Goal: Task Accomplishment & Management: Use online tool/utility

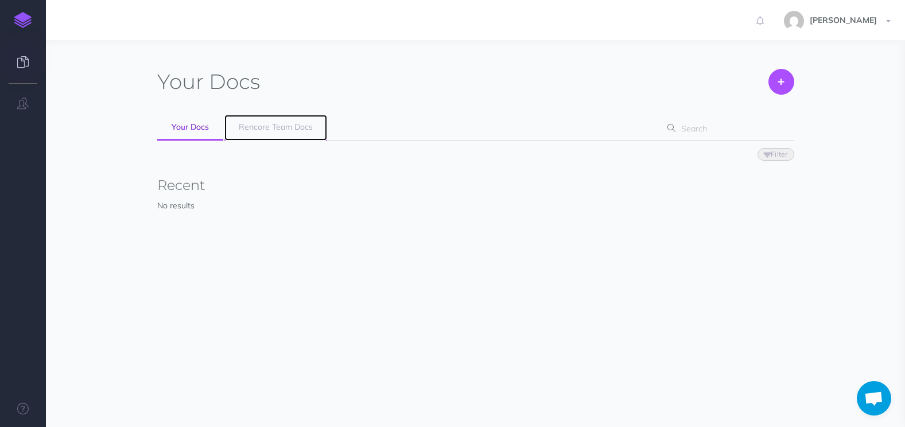
click at [262, 136] on link "Rencore Team Docs" at bounding box center [275, 128] width 103 height 26
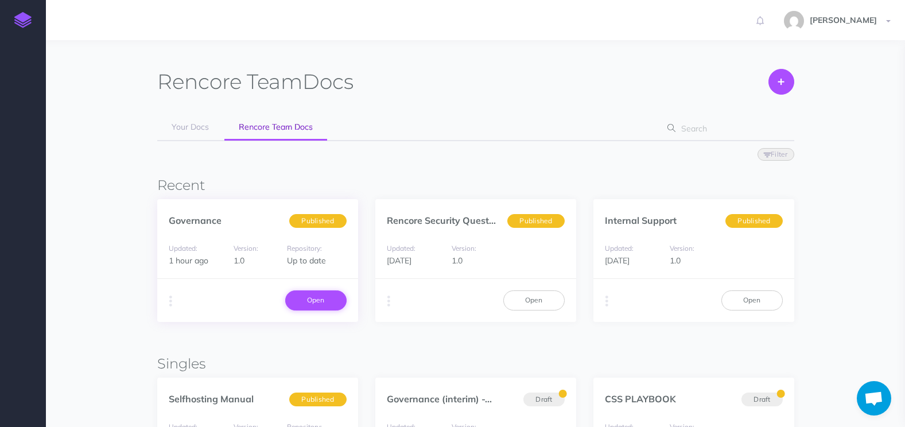
click at [321, 302] on link "Open" at bounding box center [315, 300] width 61 height 20
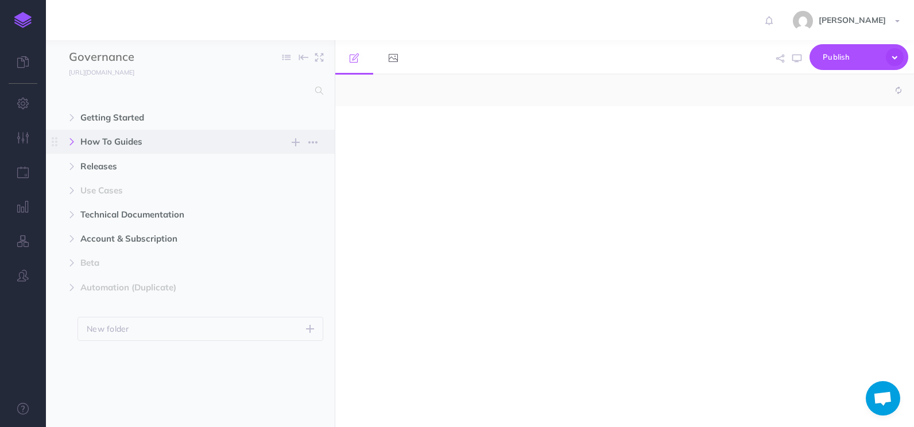
select select "null"
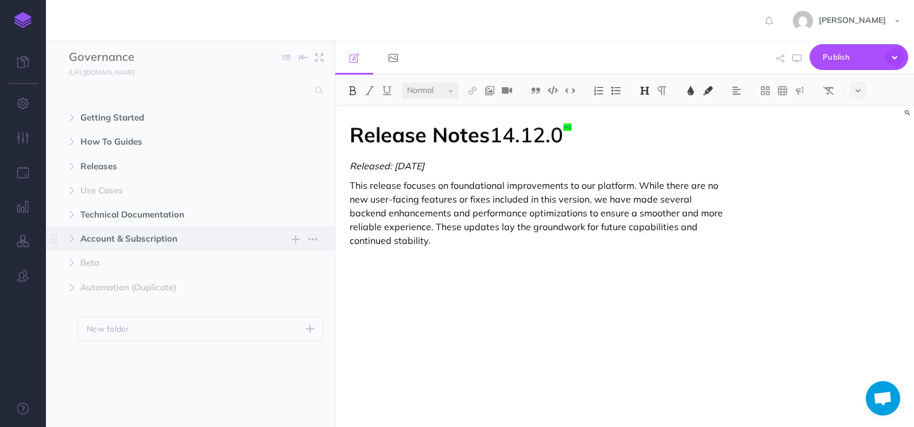
click at [115, 243] on span "Account & Subscription" at bounding box center [165, 239] width 171 height 14
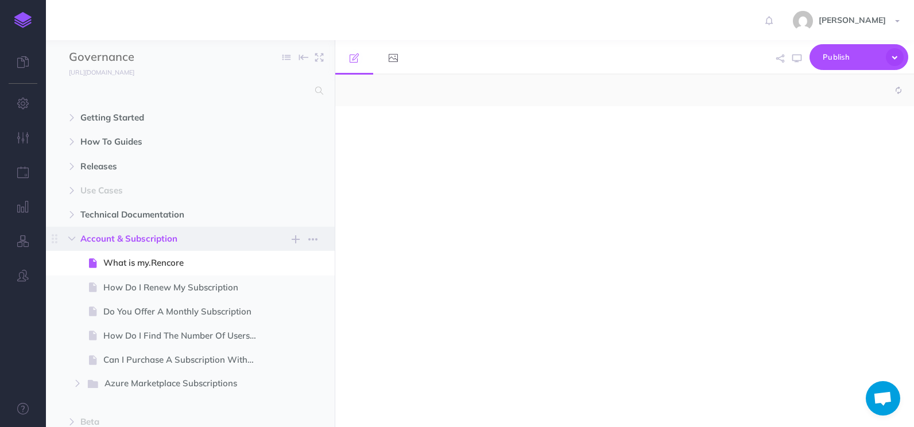
select select "null"
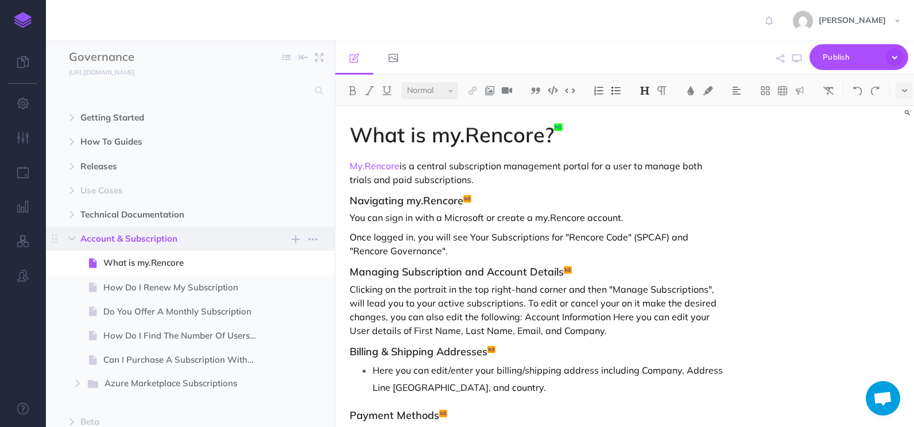
click at [119, 243] on span "Account & Subscription" at bounding box center [165, 239] width 171 height 14
click at [75, 238] on icon "button" at bounding box center [71, 238] width 7 height 7
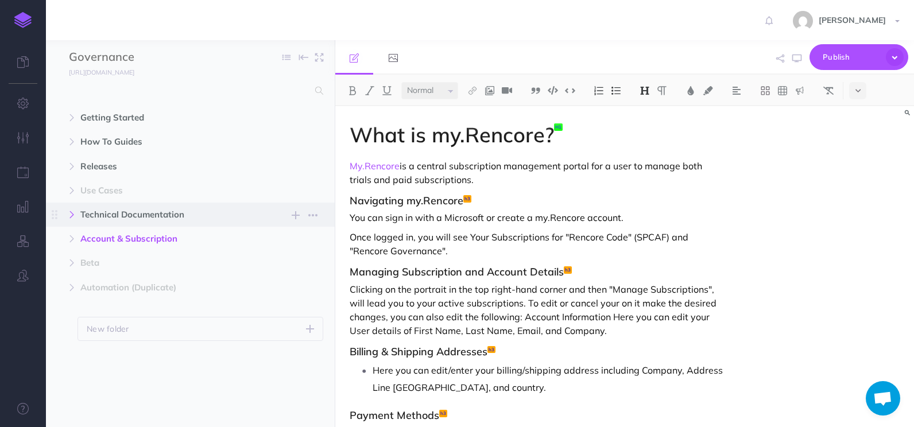
click at [70, 216] on icon "button" at bounding box center [71, 214] width 7 height 7
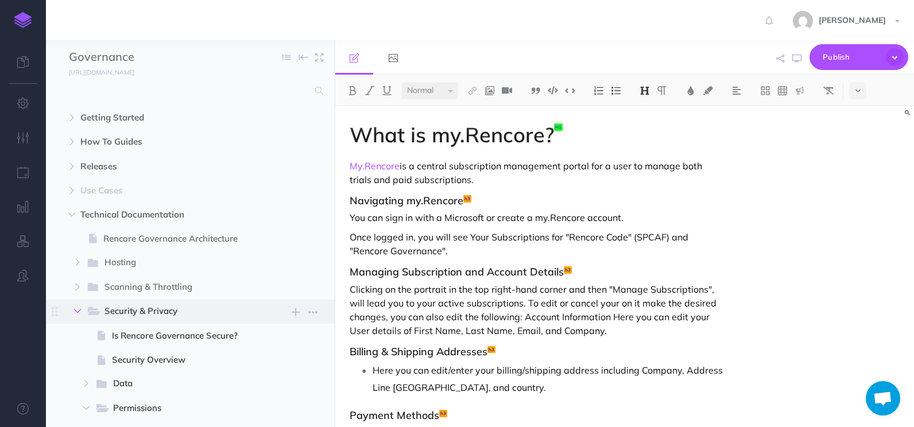
click at [80, 314] on button "button" at bounding box center [77, 311] width 21 height 14
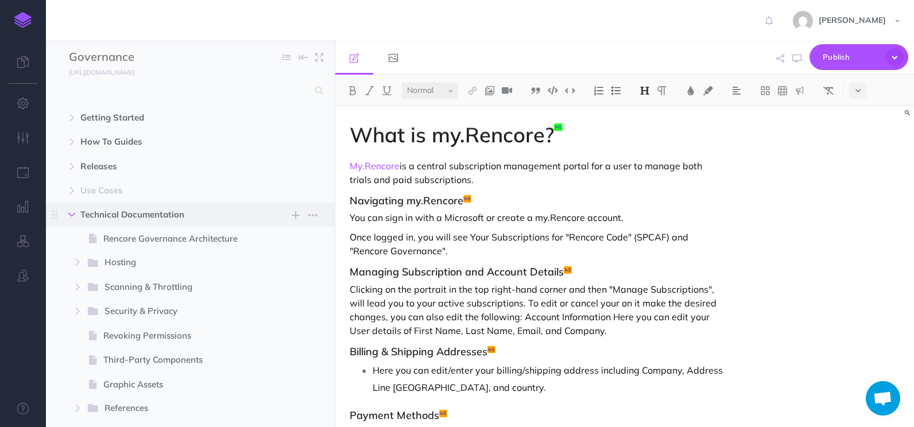
click at [68, 215] on button "button" at bounding box center [71, 215] width 21 height 14
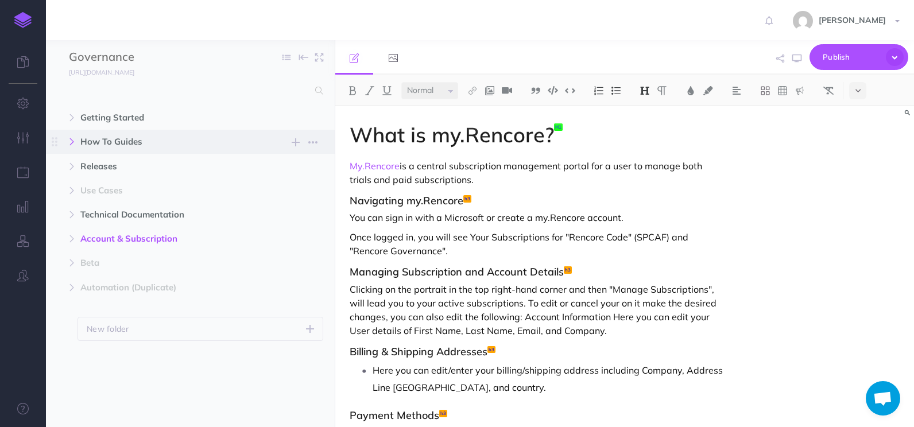
click at [73, 143] on icon "button" at bounding box center [71, 141] width 7 height 7
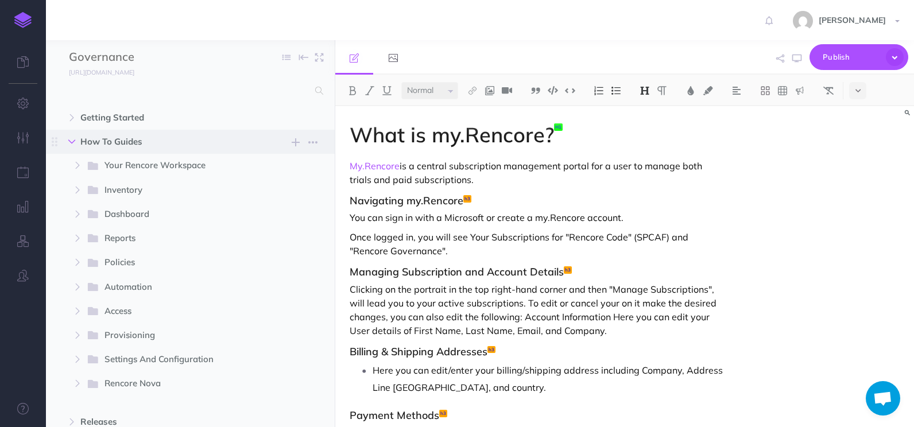
click at [73, 143] on icon "button" at bounding box center [71, 141] width 7 height 7
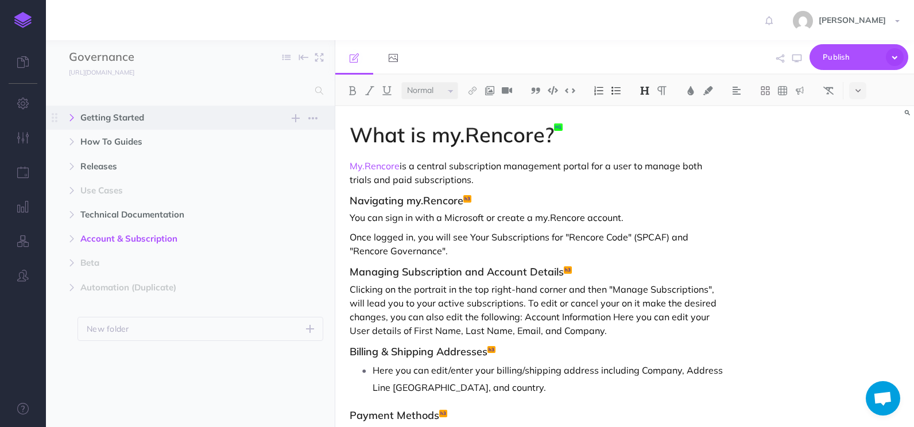
click at [73, 121] on icon "button" at bounding box center [71, 117] width 7 height 7
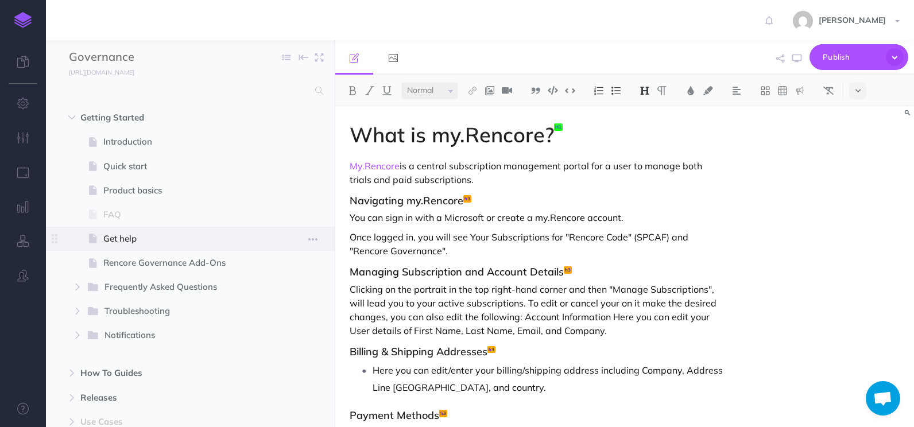
click at [113, 236] on span "Get help" at bounding box center [184, 239] width 162 height 14
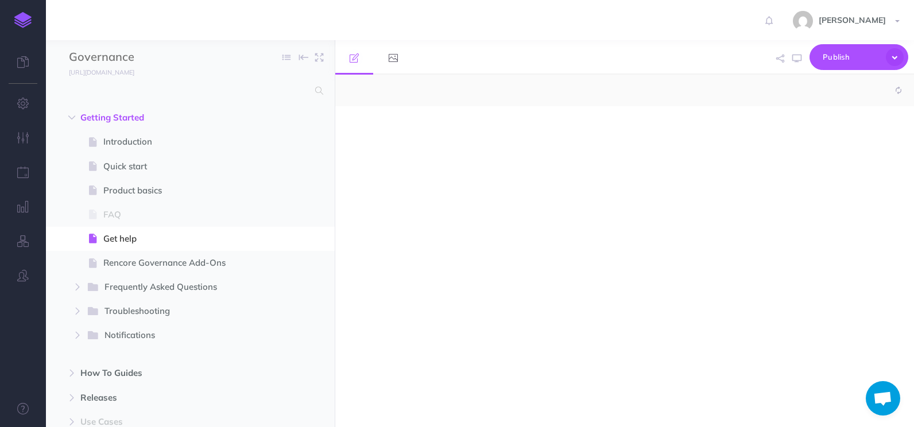
select select "null"
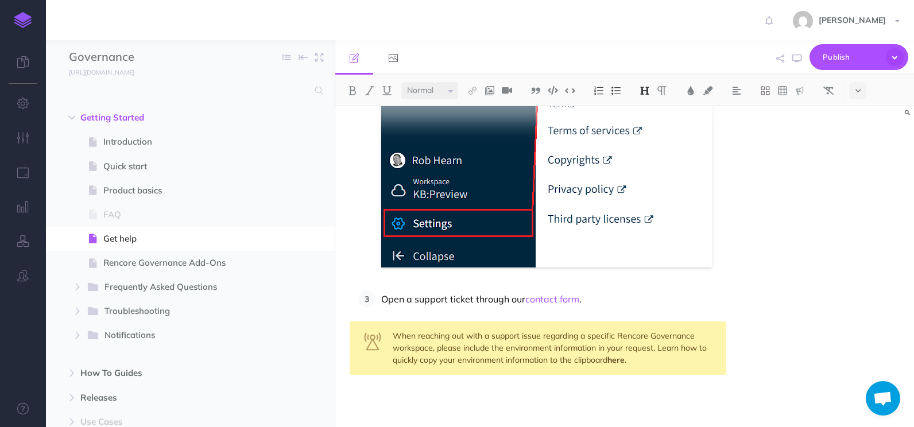
scroll to position [485, 0]
click at [598, 300] on p "Open a support ticket through our contact form ." at bounding box center [553, 298] width 345 height 17
click at [24, 23] on img at bounding box center [22, 20] width 17 height 16
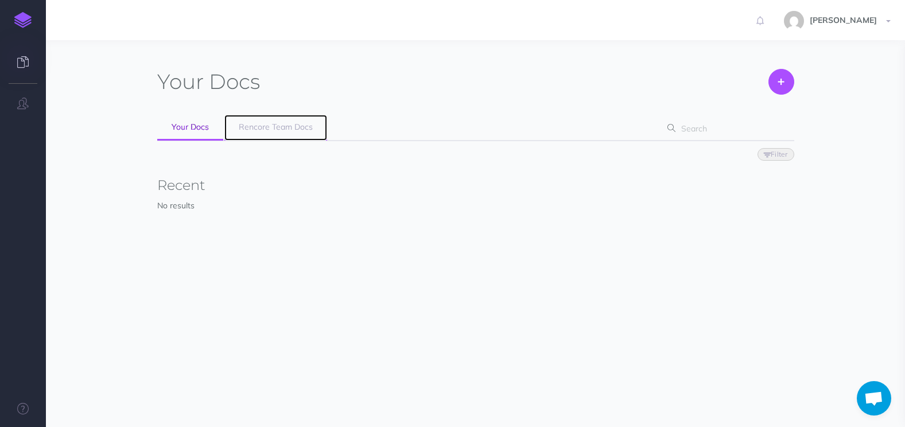
click at [283, 127] on span "Rencore Team Docs" at bounding box center [276, 127] width 74 height 10
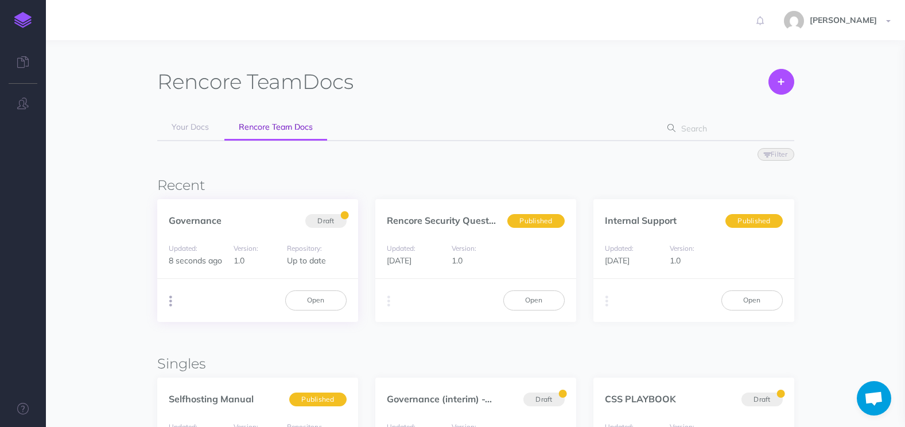
click at [165, 304] on button "button" at bounding box center [170, 301] width 11 height 17
click at [271, 272] on div "Updated: 8 seconds ago Version: 1.0 Repository: Up to date" at bounding box center [257, 254] width 201 height 49
click at [290, 296] on link "Open" at bounding box center [315, 300] width 61 height 20
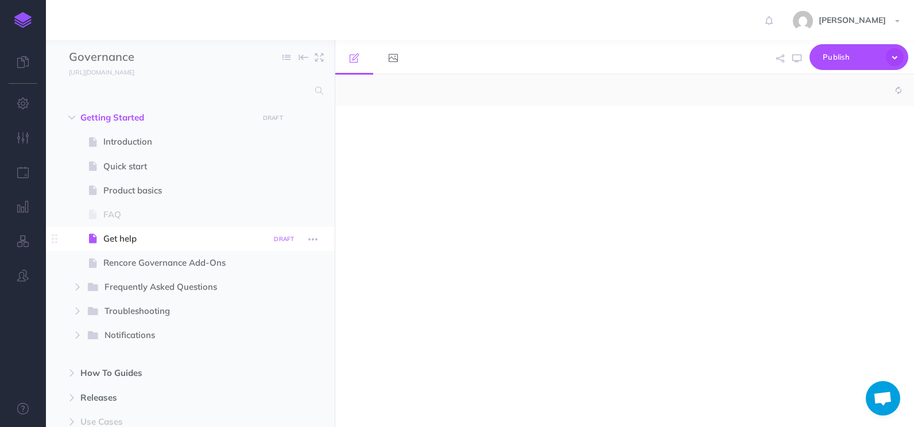
select select "null"
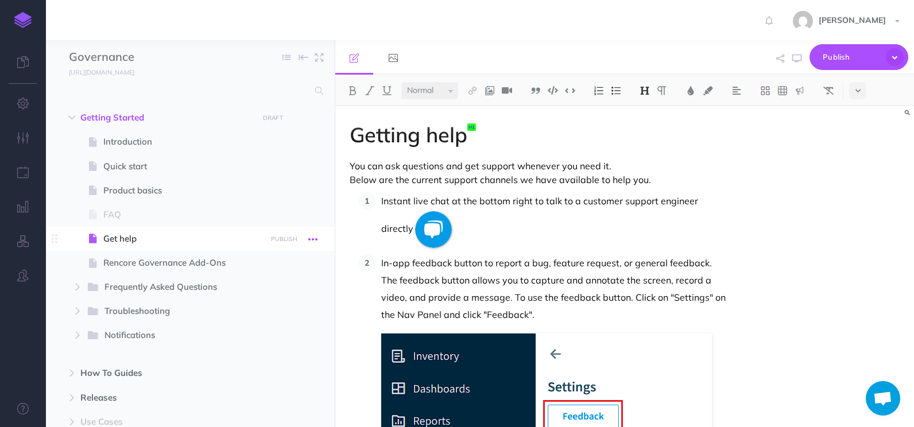
click at [310, 240] on icon "button" at bounding box center [312, 239] width 9 height 14
click at [157, 240] on span "Get help" at bounding box center [184, 239] width 162 height 14
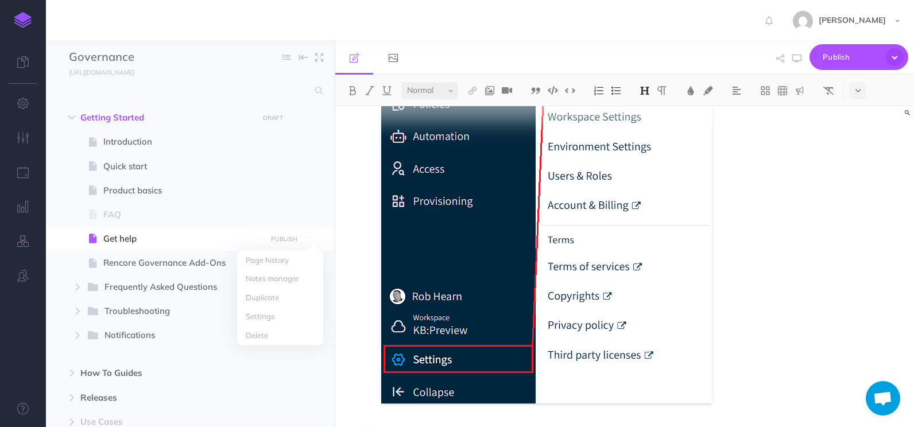
scroll to position [485, 0]
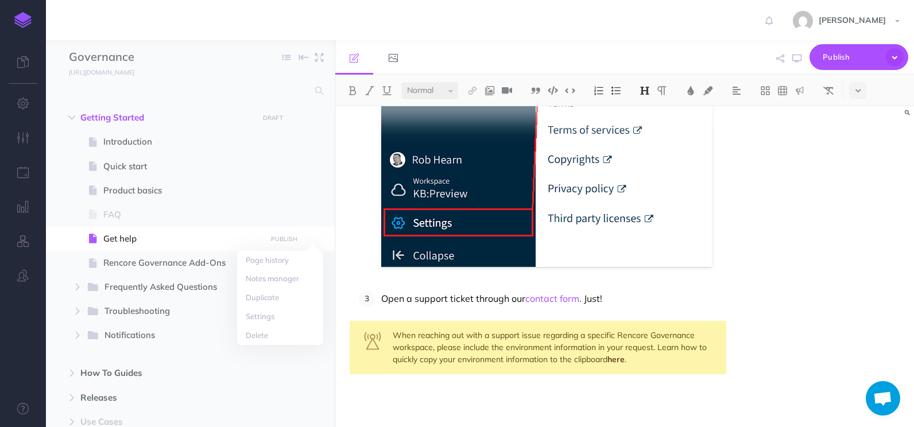
click at [617, 298] on p "Open a support ticket through our contact form . Just!" at bounding box center [553, 298] width 345 height 17
click at [800, 309] on div "Getting help You can ask questions and get support whenever you need it. Below …" at bounding box center [624, 266] width 578 height 321
click at [314, 120] on icon "button" at bounding box center [312, 118] width 9 height 14
click at [817, 170] on div "Getting help You can ask questions and get support whenever you need it. Below …" at bounding box center [624, 266] width 578 height 321
click at [314, 239] on icon "button" at bounding box center [312, 239] width 9 height 14
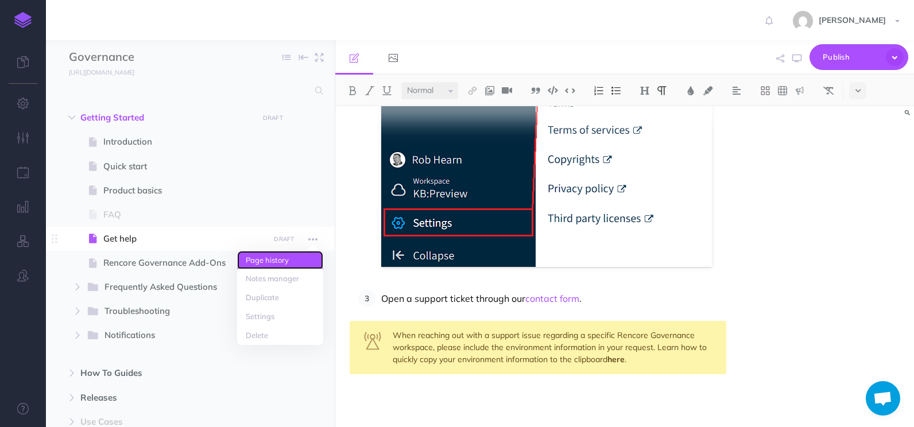
click at [295, 257] on link "Page history" at bounding box center [280, 260] width 86 height 19
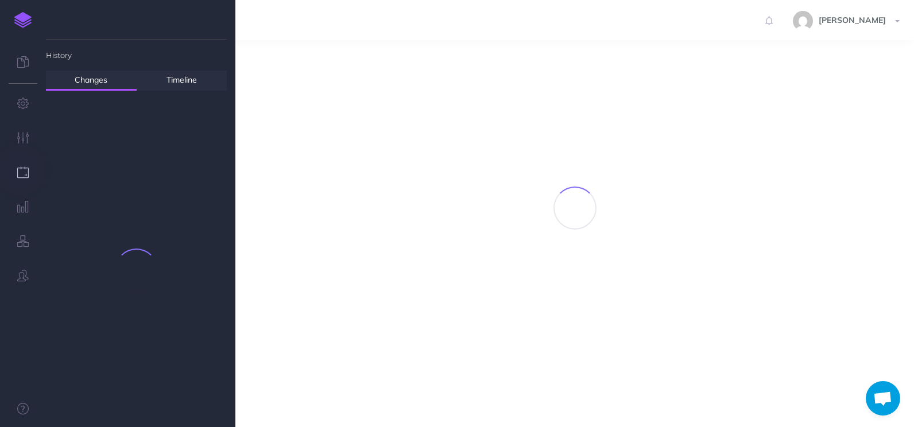
scroll to position [434, 0]
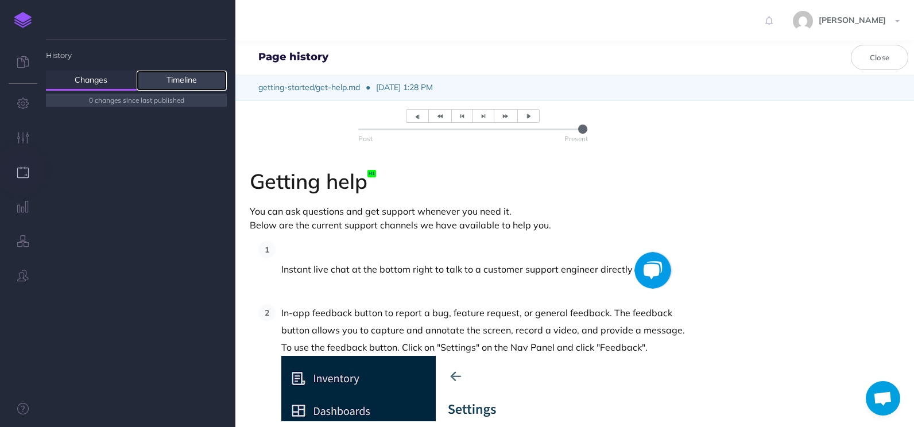
click at [171, 84] on link "Timeline" at bounding box center [182, 81] width 91 height 20
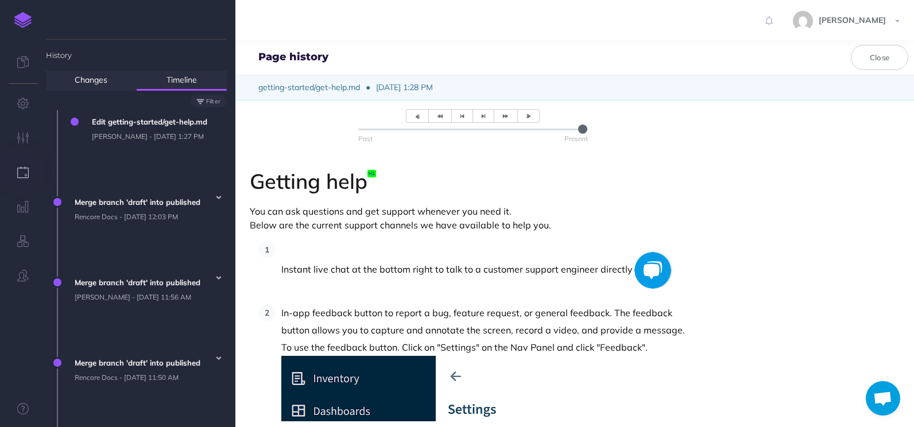
click at [794, 129] on div "Past Present Getting help You can ask questions and get support whenever you ne…" at bounding box center [574, 260] width 678 height 321
click at [880, 60] on button "Close" at bounding box center [878, 57] width 57 height 25
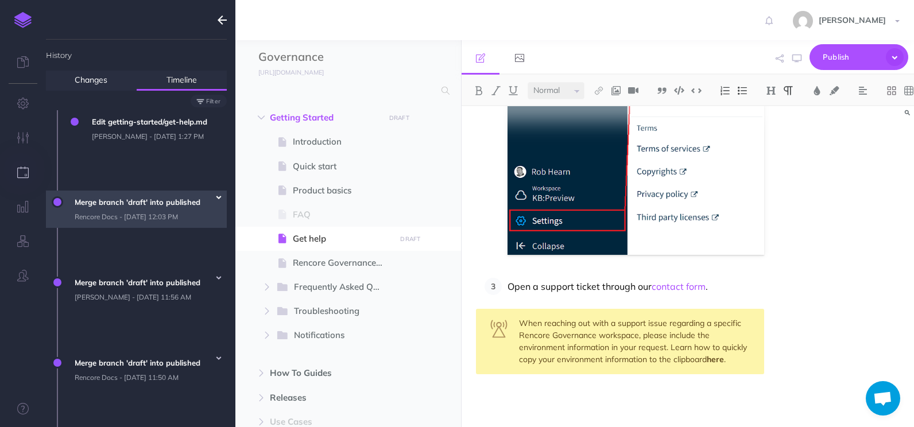
click at [217, 194] on icon "button" at bounding box center [218, 197] width 5 height 7
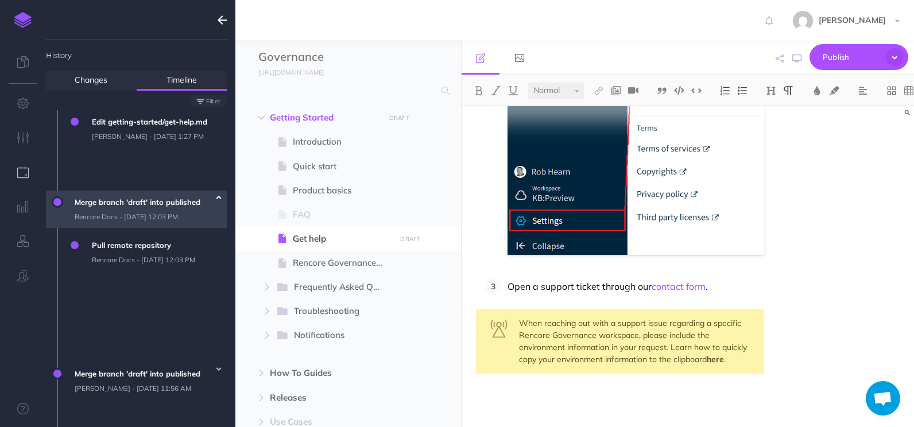
click at [217, 194] on icon "button" at bounding box center [218, 197] width 5 height 7
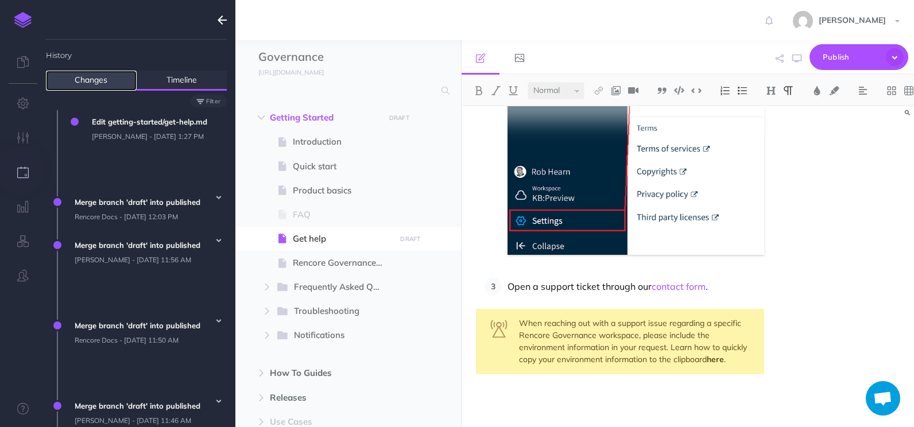
click at [96, 85] on link "Changes" at bounding box center [91, 81] width 91 height 20
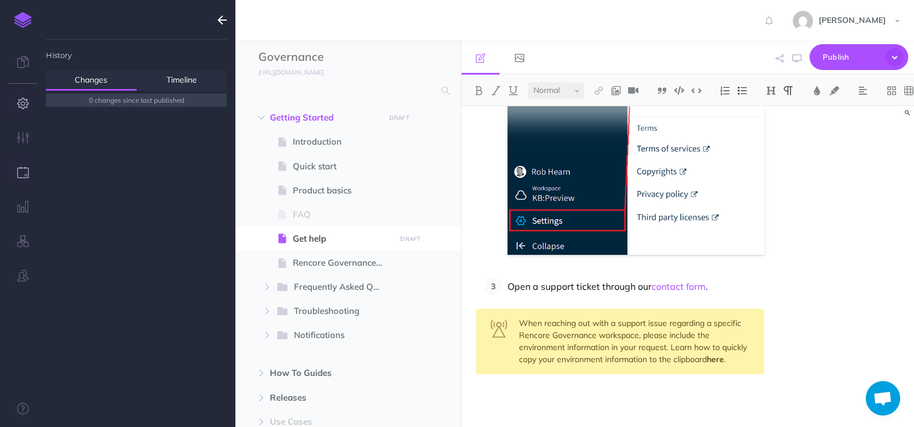
click at [20, 103] on icon "button" at bounding box center [23, 103] width 12 height 11
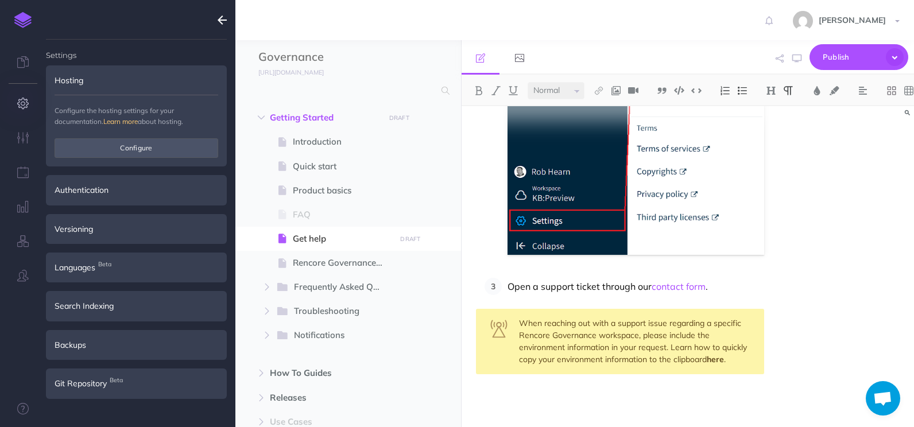
click at [726, 286] on p "Open a support ticket through our contact form ." at bounding box center [635, 286] width 256 height 17
click at [891, 57] on icon "button" at bounding box center [894, 57] width 18 height 18
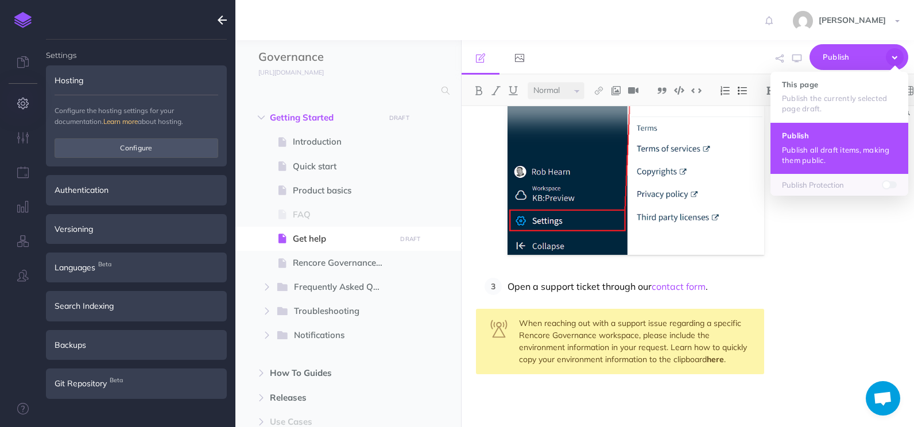
click at [811, 158] on p "Publish all draft items, making them public." at bounding box center [839, 155] width 115 height 21
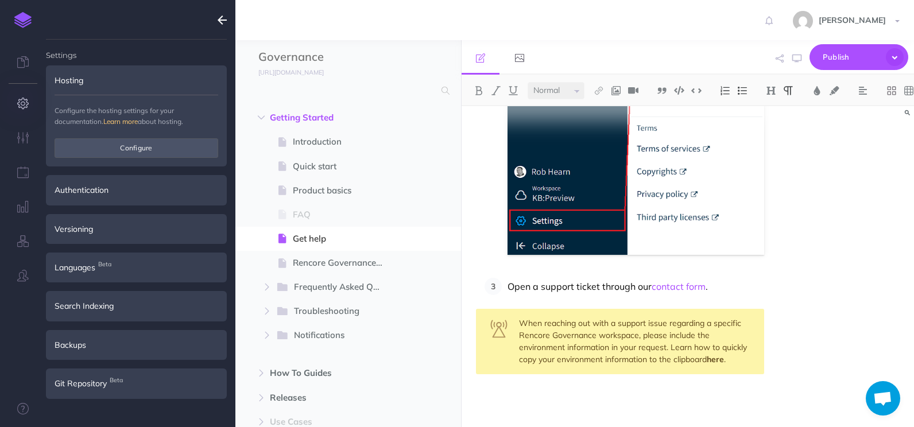
click at [23, 20] on img at bounding box center [22, 20] width 17 height 16
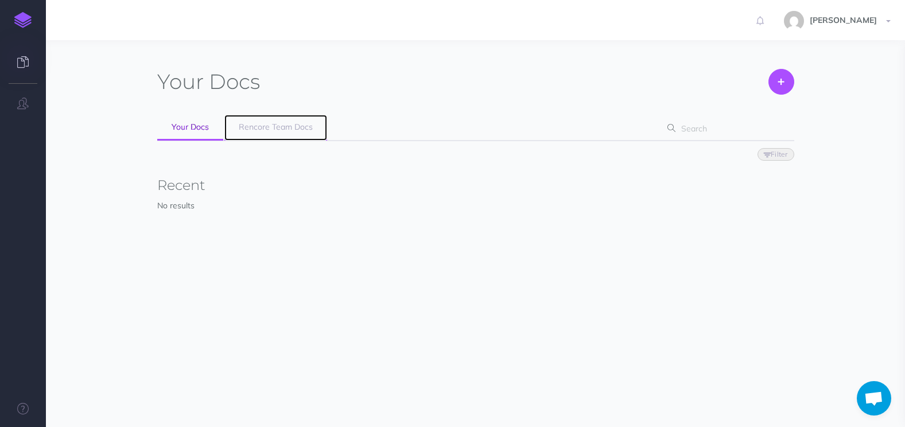
click at [274, 118] on link "Rencore Team Docs" at bounding box center [275, 128] width 103 height 26
